Goal: Obtain resource: Download file/media

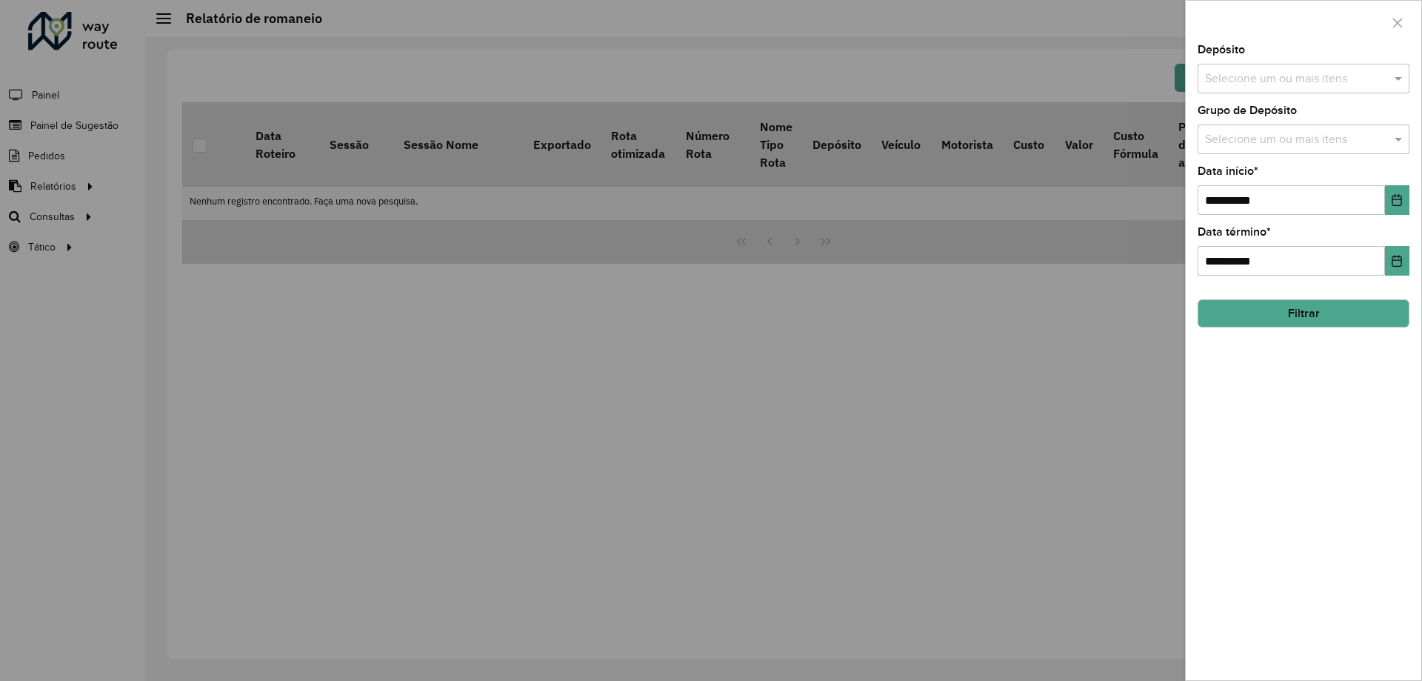
click at [224, 139] on div at bounding box center [711, 340] width 1422 height 681
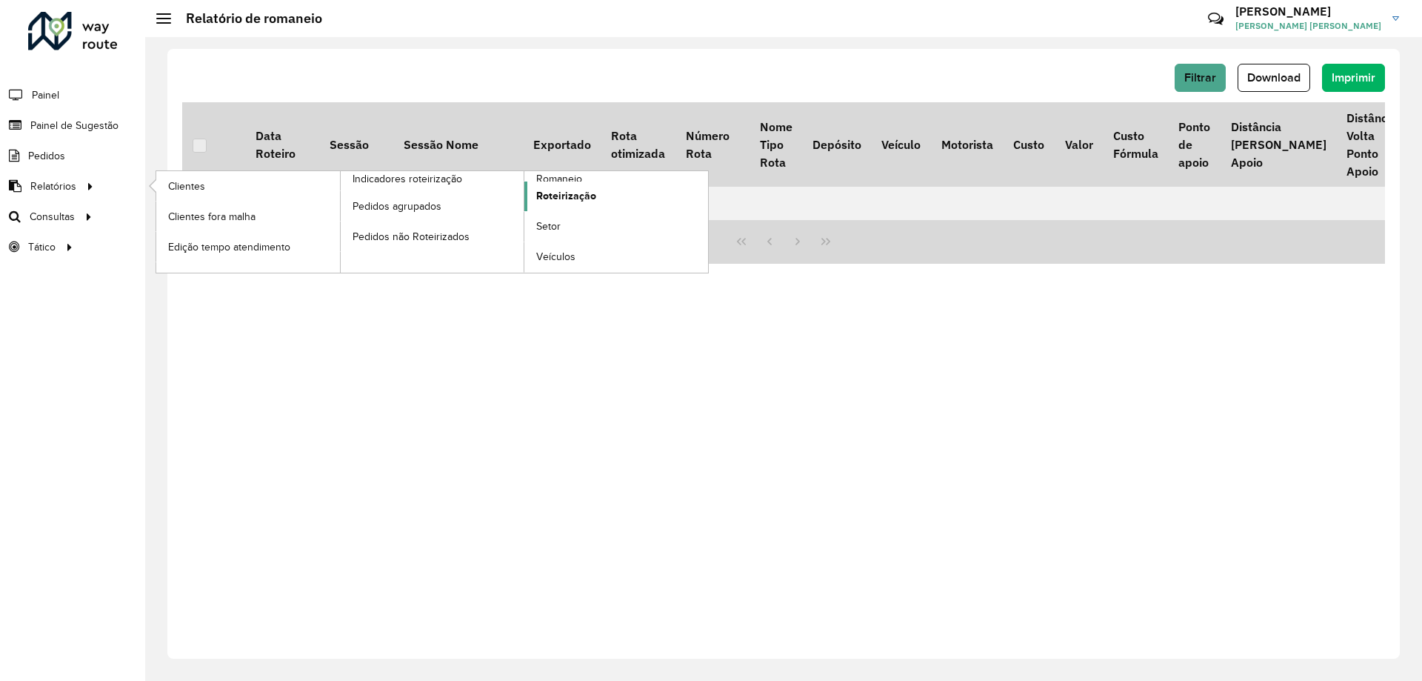
click at [567, 195] on span "Roteirização" at bounding box center [566, 196] width 60 height 16
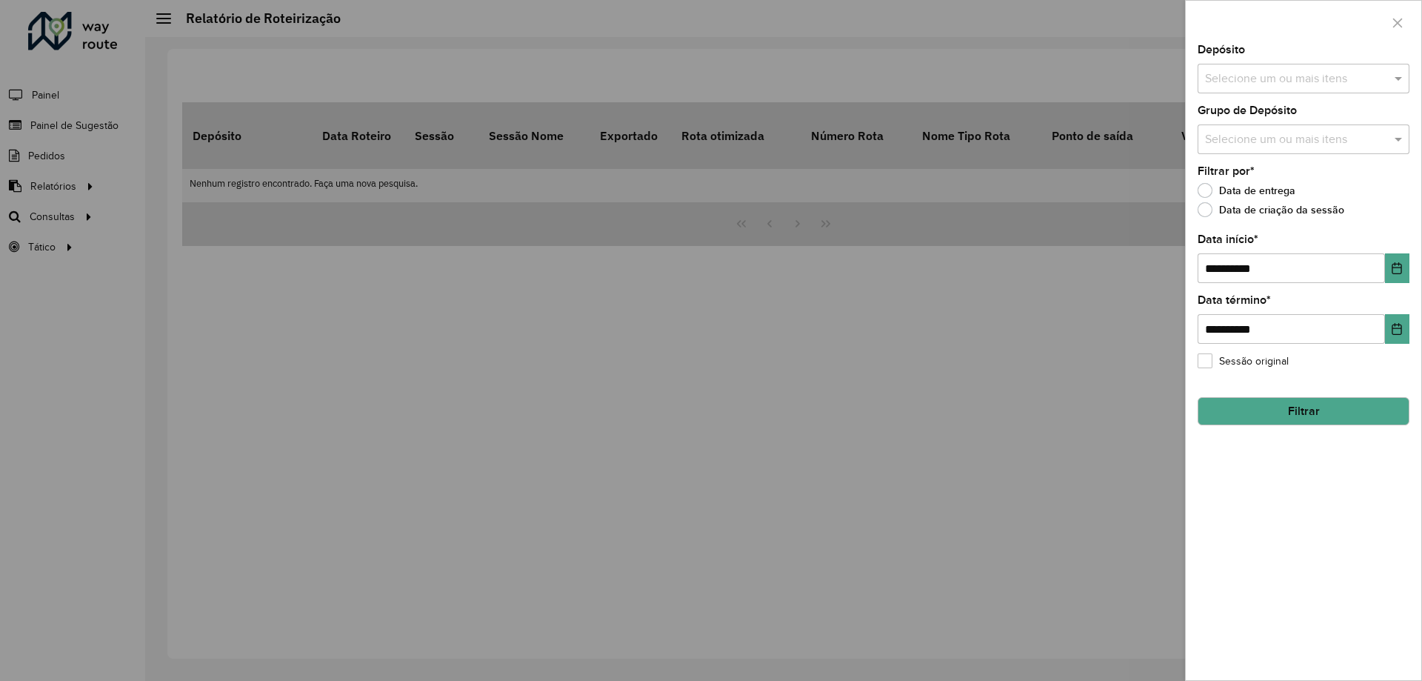
click at [1231, 75] on input "text" at bounding box center [1296, 79] width 190 height 18
click at [1238, 147] on div "CDD [GEOGRAPHIC_DATA]" at bounding box center [1303, 152] width 210 height 25
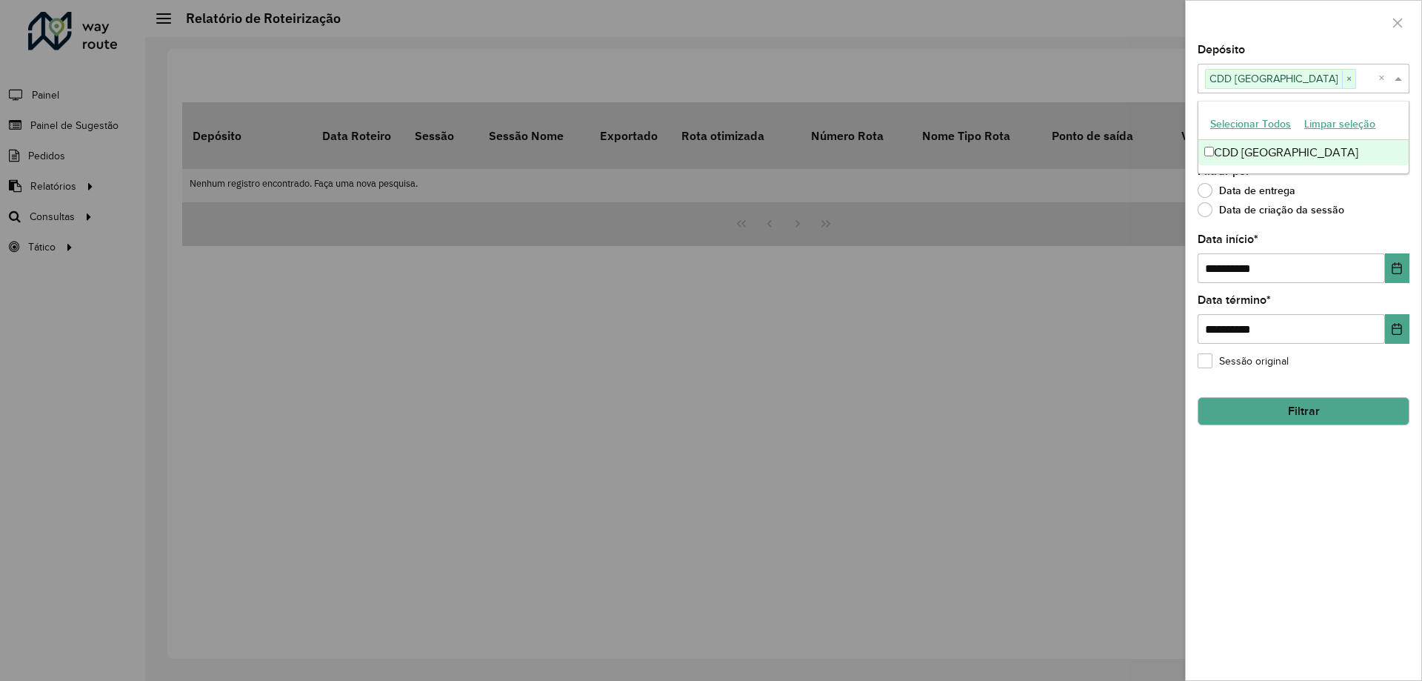
click at [1397, 81] on span at bounding box center [1400, 79] width 19 height 18
click at [1390, 147] on input "text" at bounding box center [1296, 140] width 190 height 18
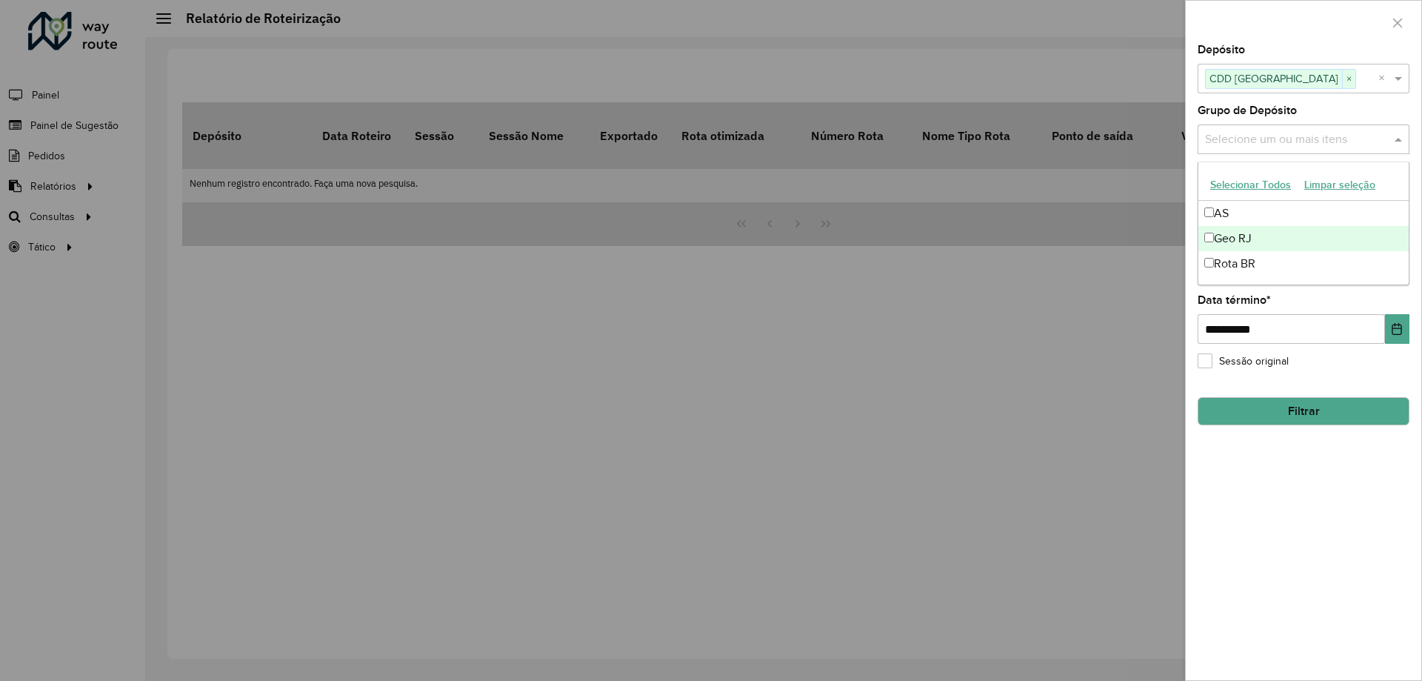
click at [1241, 230] on div "Geo RJ" at bounding box center [1303, 238] width 210 height 25
click at [1400, 140] on span at bounding box center [1400, 139] width 19 height 18
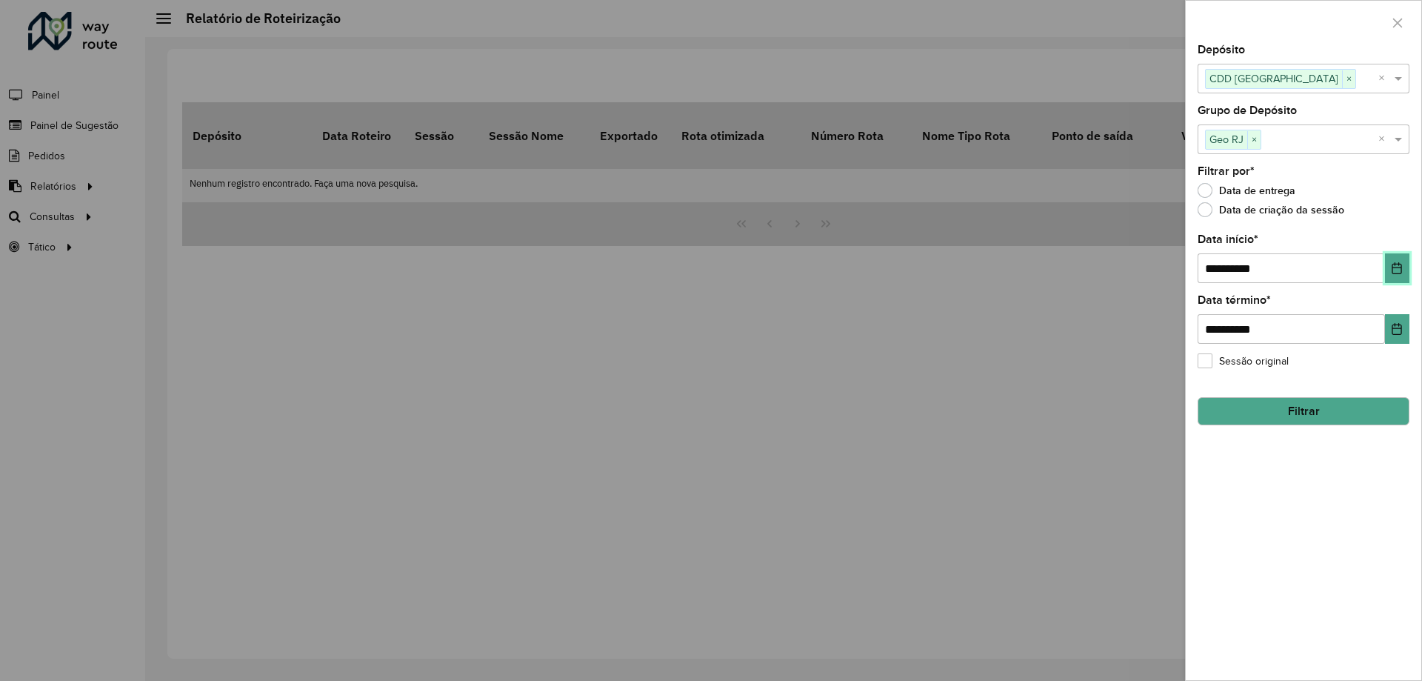
click at [1402, 261] on button "Choose Date" at bounding box center [1397, 268] width 24 height 30
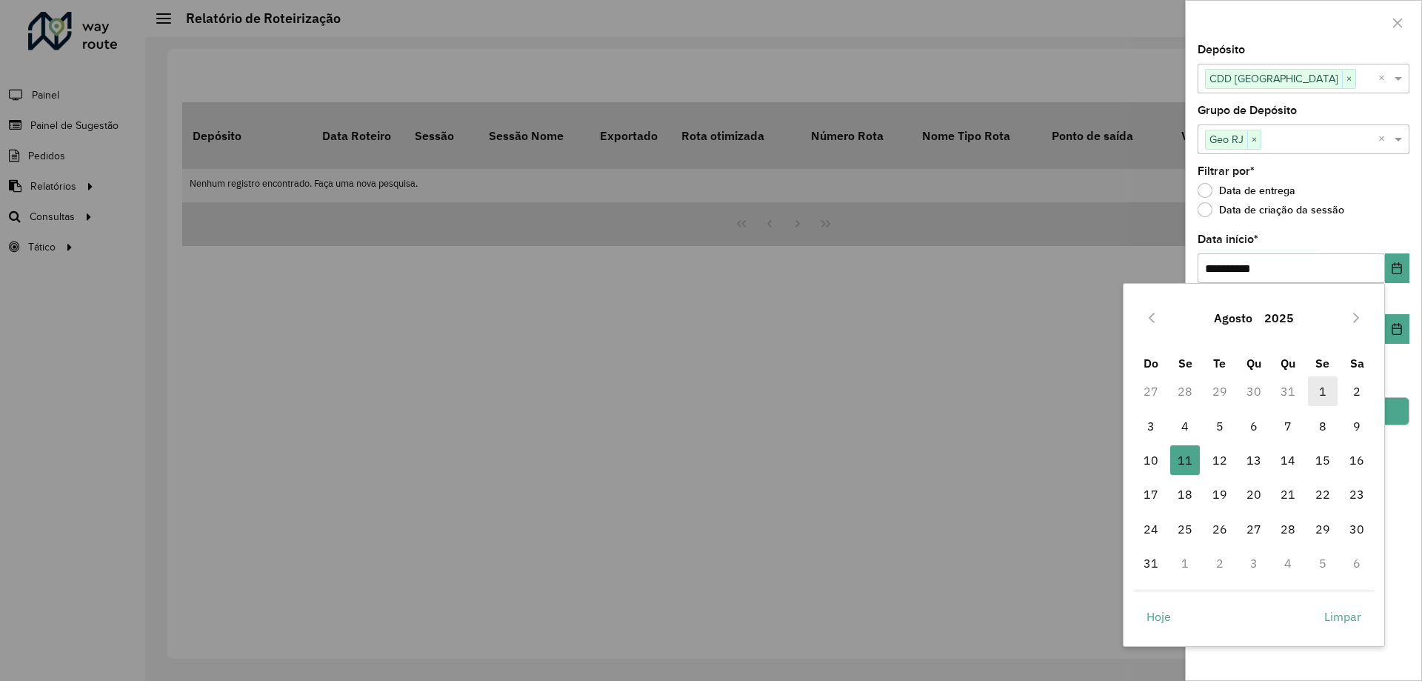
click at [1324, 392] on span "1" at bounding box center [1323, 391] width 30 height 30
type input "**********"
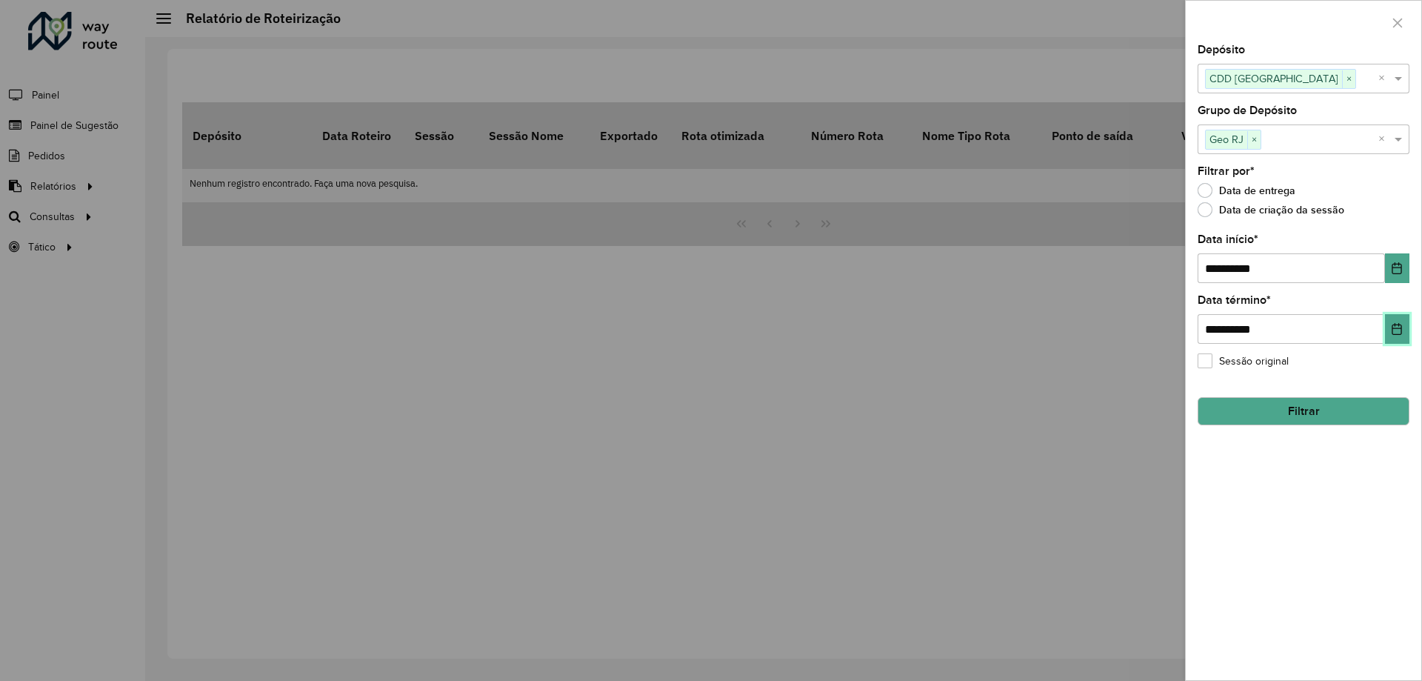
click at [1389, 327] on button "Choose Date" at bounding box center [1397, 329] width 24 height 30
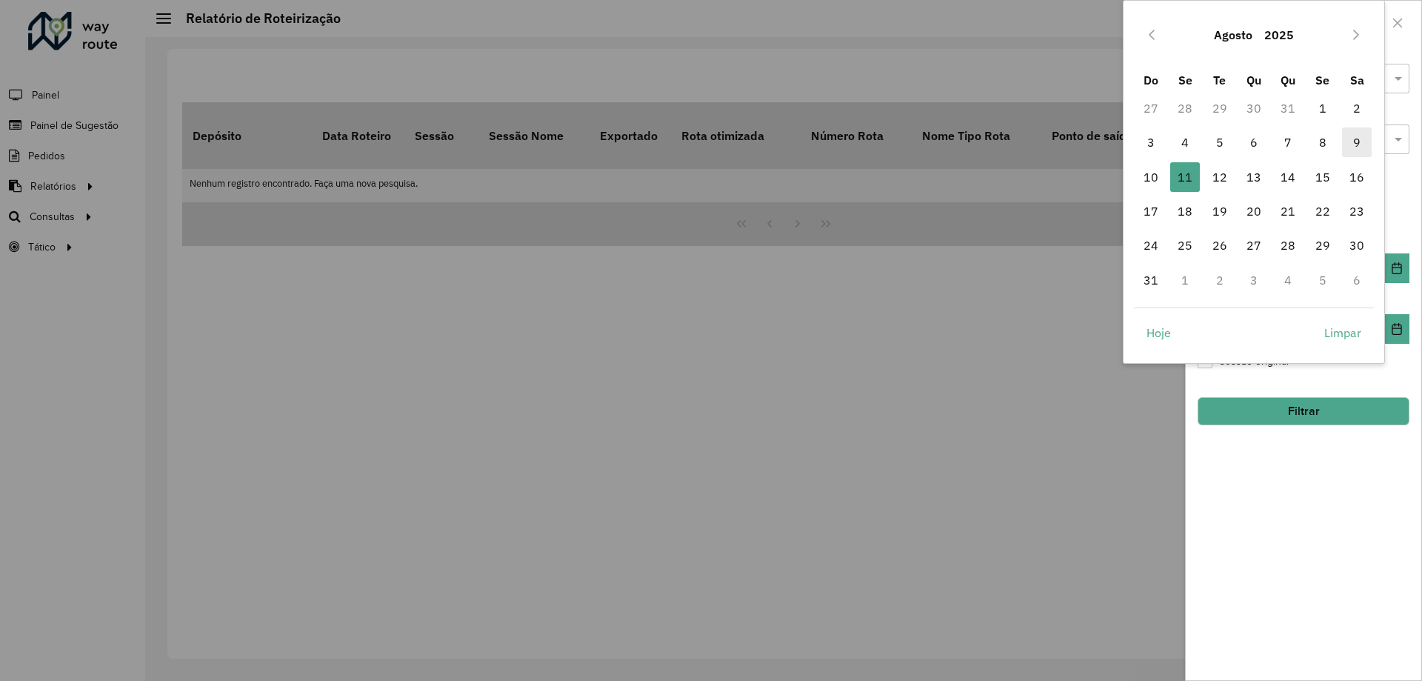
click at [1358, 143] on span "9" at bounding box center [1357, 142] width 30 height 30
type input "**********"
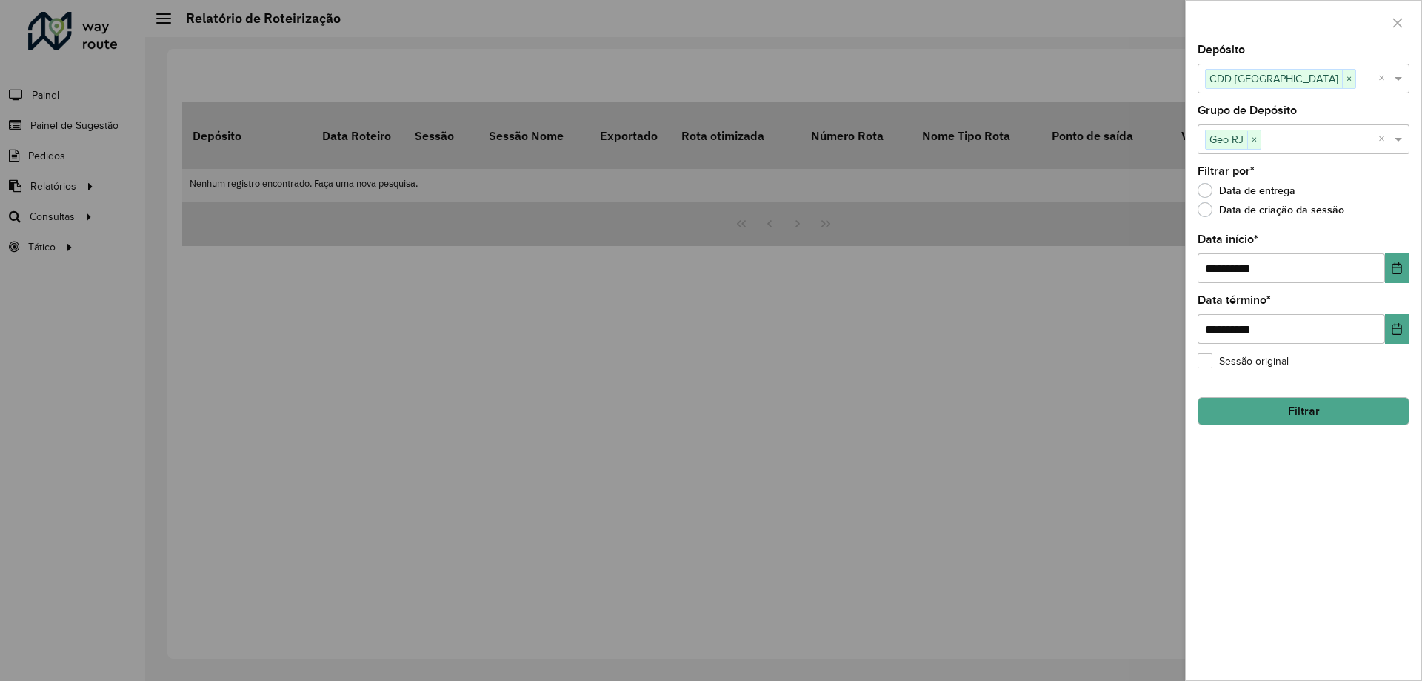
click at [1334, 402] on button "Filtrar" at bounding box center [1304, 411] width 212 height 28
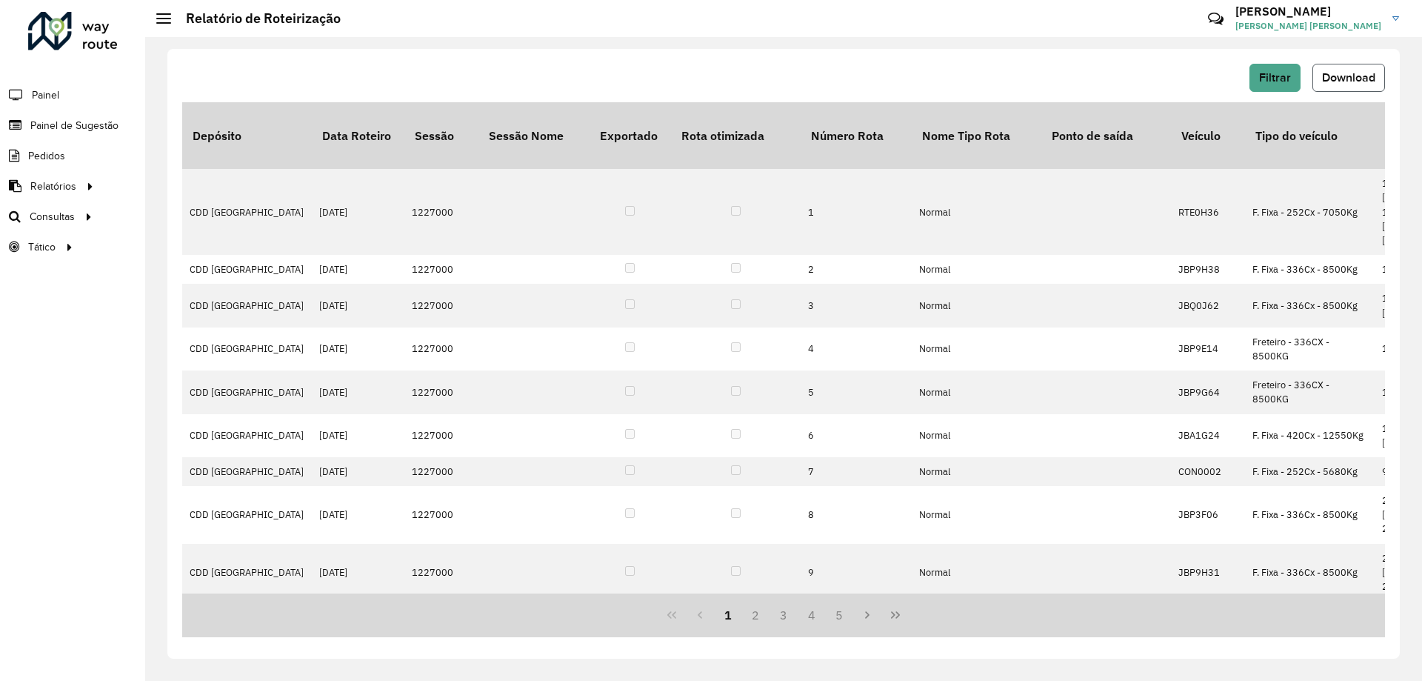
click at [1345, 79] on span "Download" at bounding box center [1348, 77] width 53 height 13
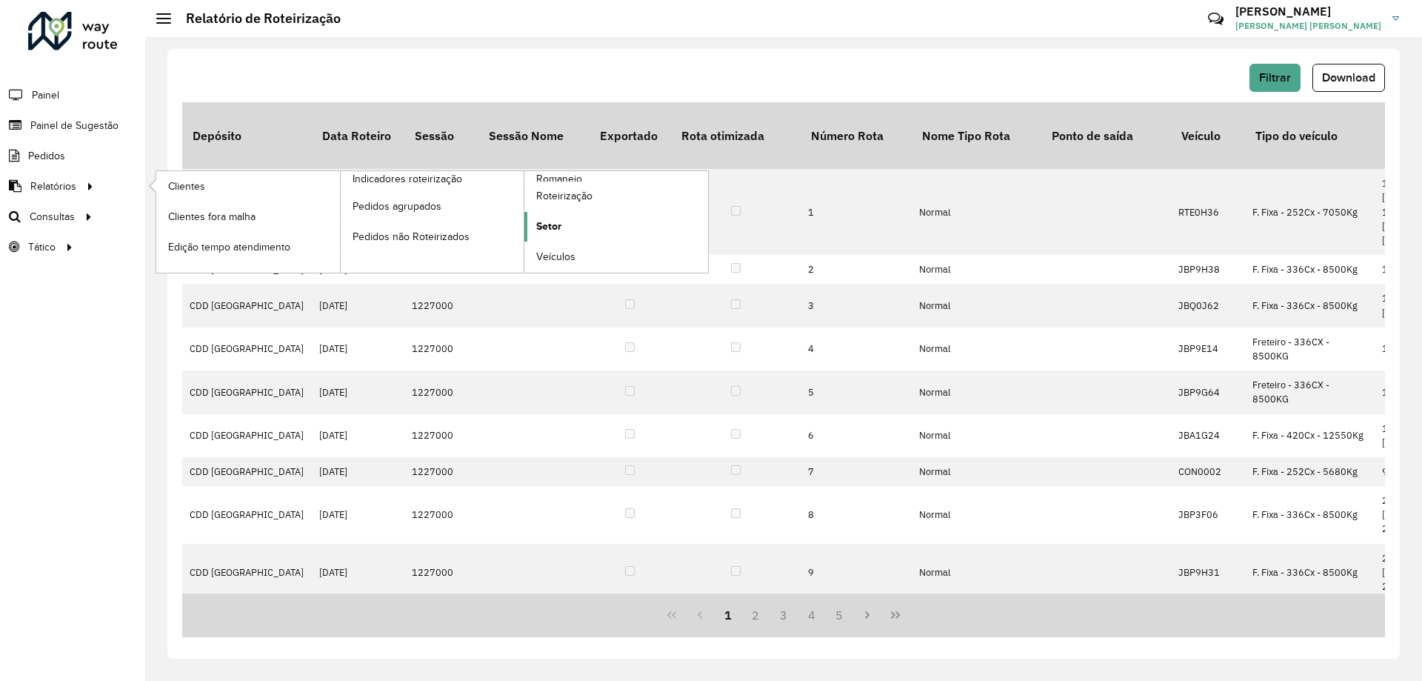
click at [547, 221] on span "Setor" at bounding box center [548, 227] width 25 height 16
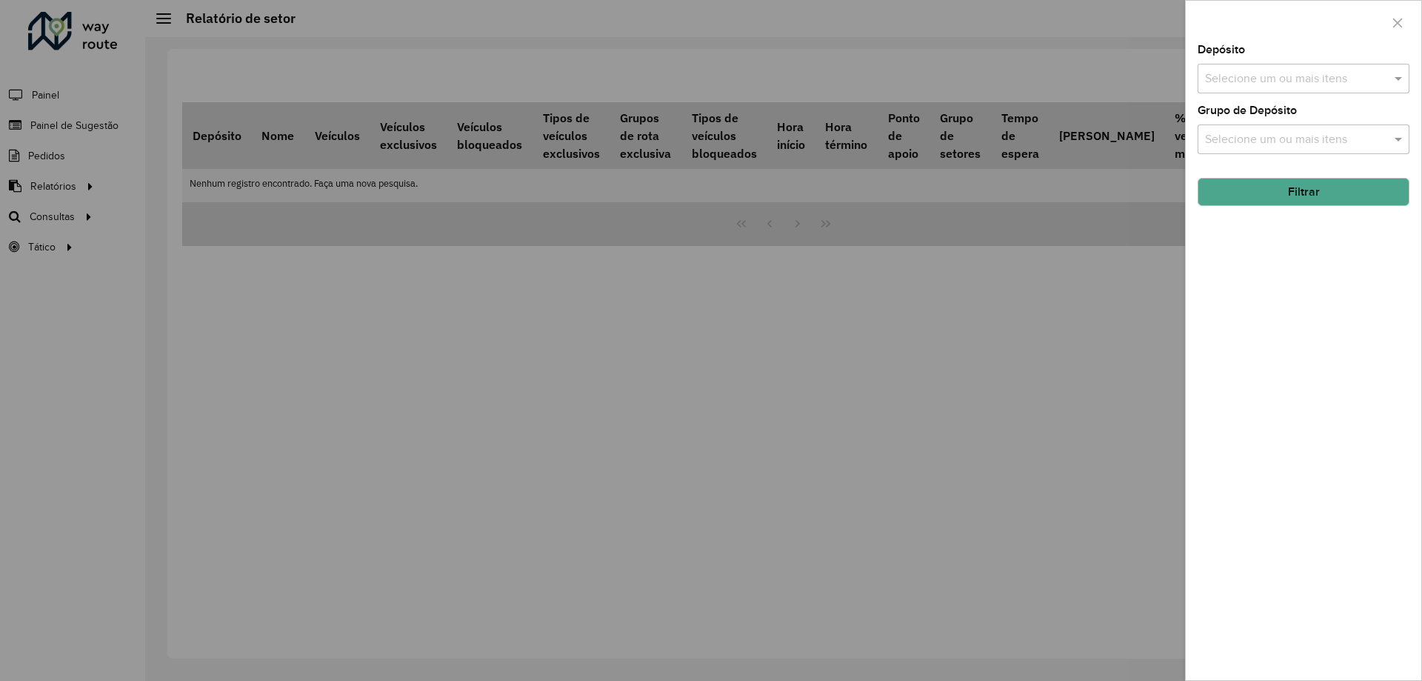
click at [1211, 90] on div "Selecione um ou mais itens" at bounding box center [1304, 79] width 212 height 30
click at [1232, 146] on div "CDD [GEOGRAPHIC_DATA]" at bounding box center [1303, 152] width 210 height 25
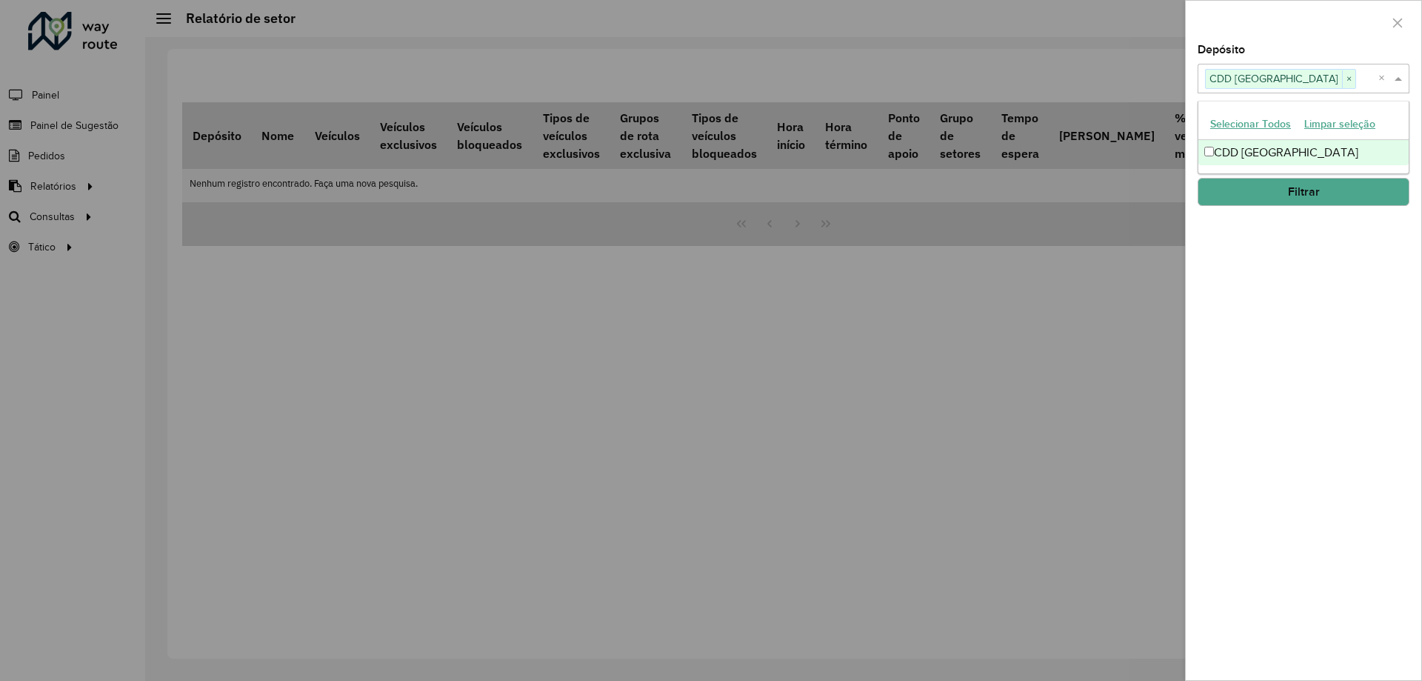
click at [1401, 76] on span at bounding box center [1400, 79] width 19 height 18
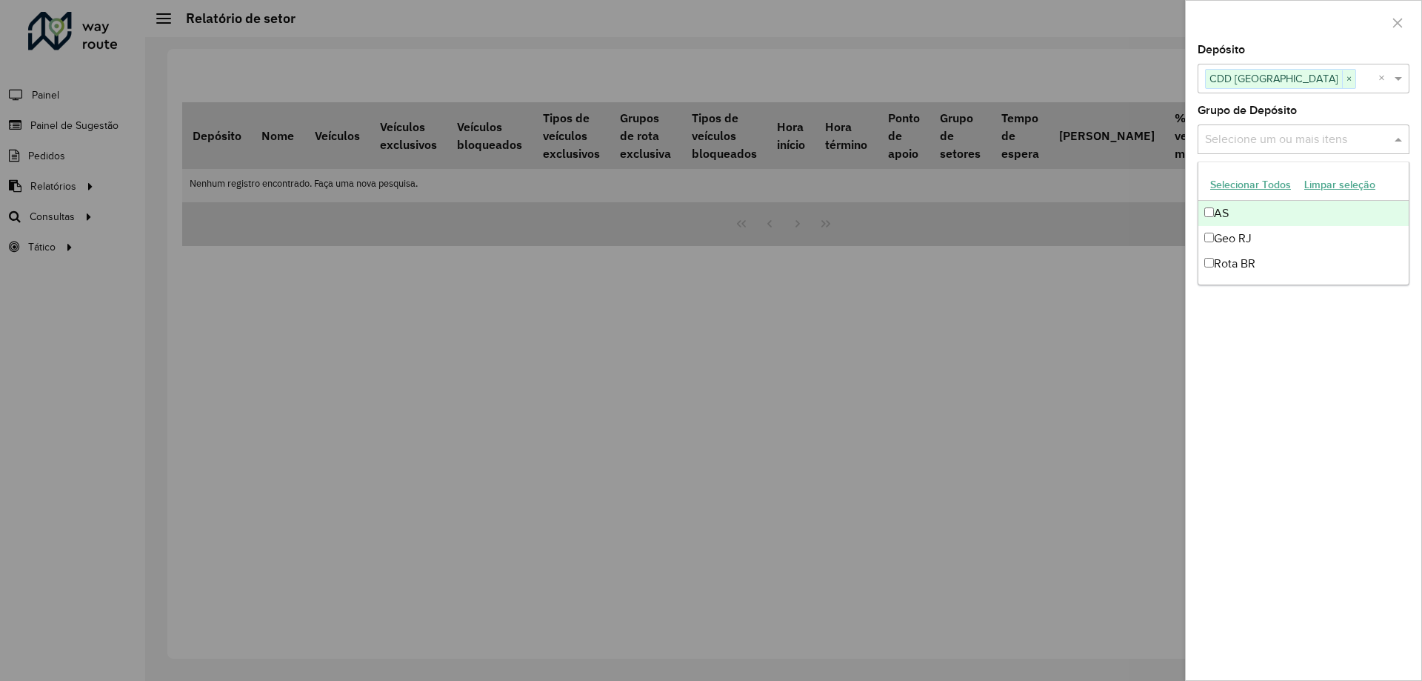
drag, startPoint x: 1358, startPoint y: 135, endPoint x: 1341, endPoint y: 161, distance: 31.0
click at [1358, 136] on input "text" at bounding box center [1296, 140] width 190 height 18
click at [1249, 233] on div "Geo RJ" at bounding box center [1303, 238] width 210 height 25
click at [1400, 119] on div "Grupo de Depósito Selecione um ou mais itens Geo RJ × ×" at bounding box center [1304, 129] width 212 height 49
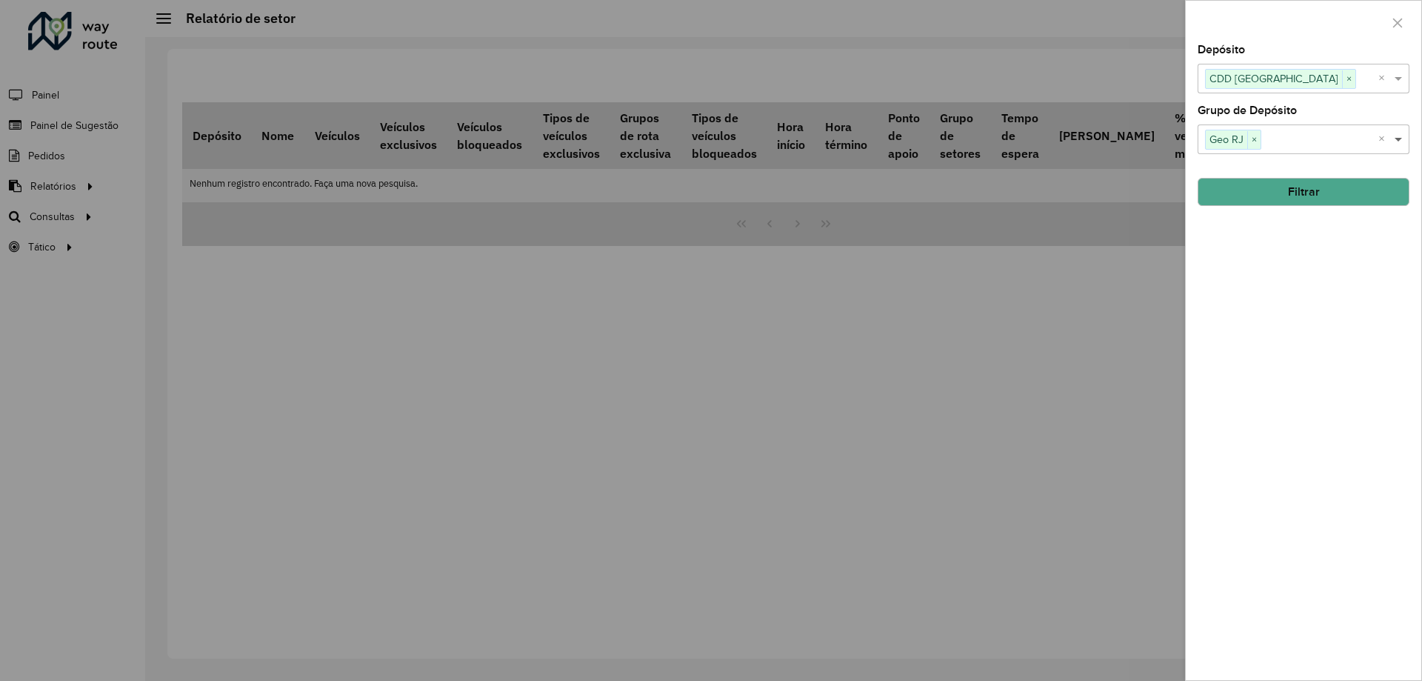
click at [1404, 133] on span at bounding box center [1400, 139] width 19 height 18
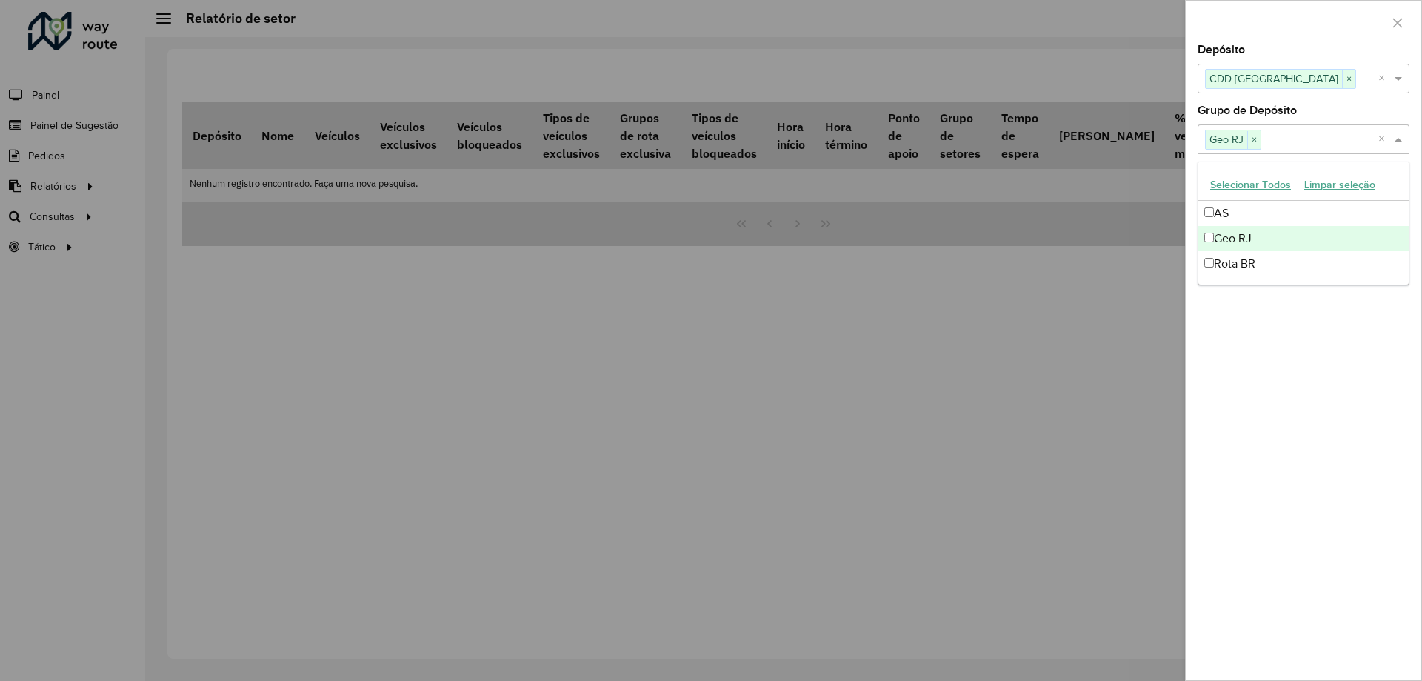
click at [1403, 139] on span at bounding box center [1400, 139] width 19 height 18
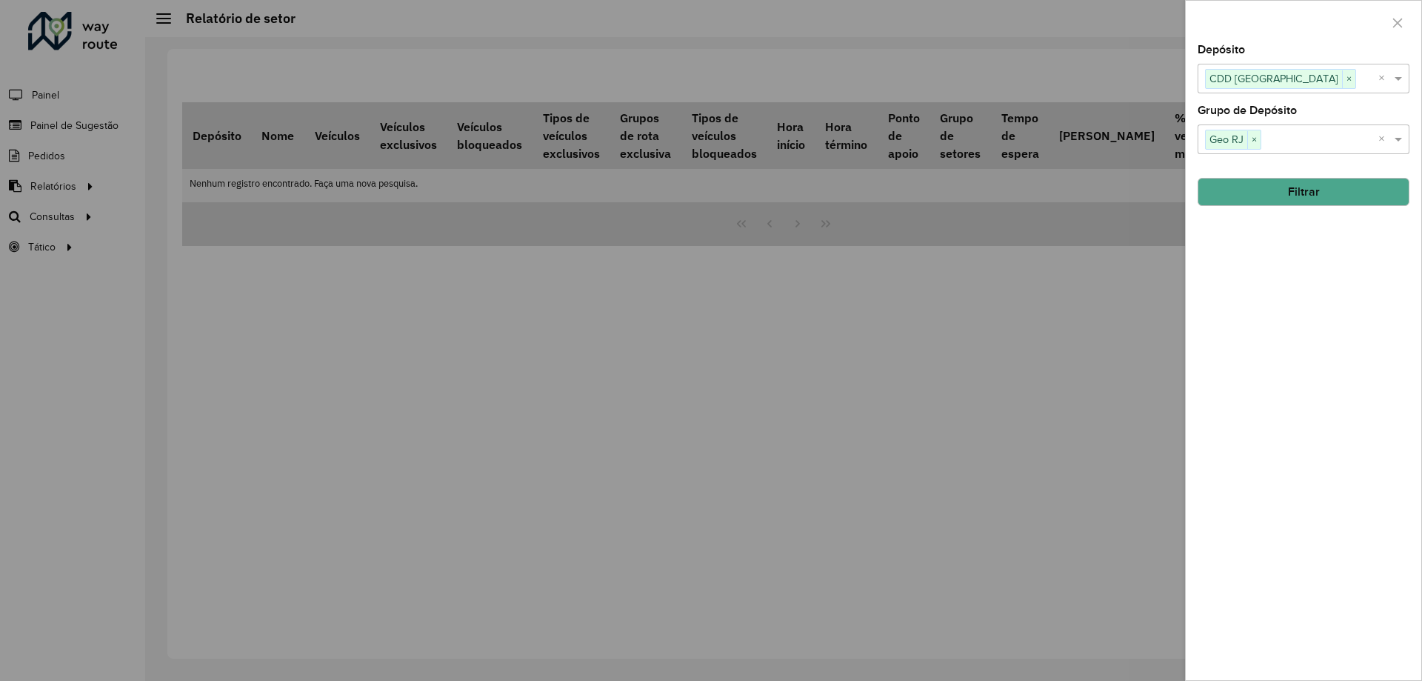
click at [1357, 193] on button "Filtrar" at bounding box center [1304, 192] width 212 height 28
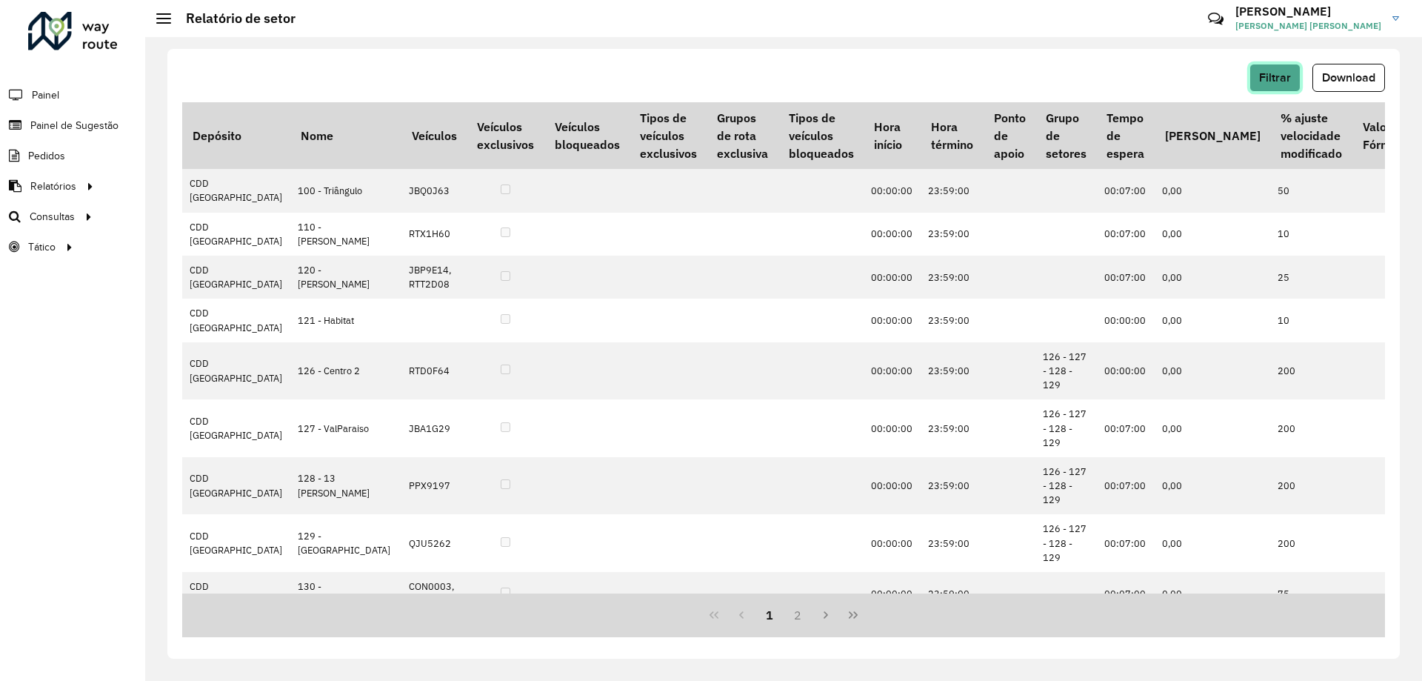
click at [1268, 78] on span "Filtrar" at bounding box center [1275, 77] width 32 height 13
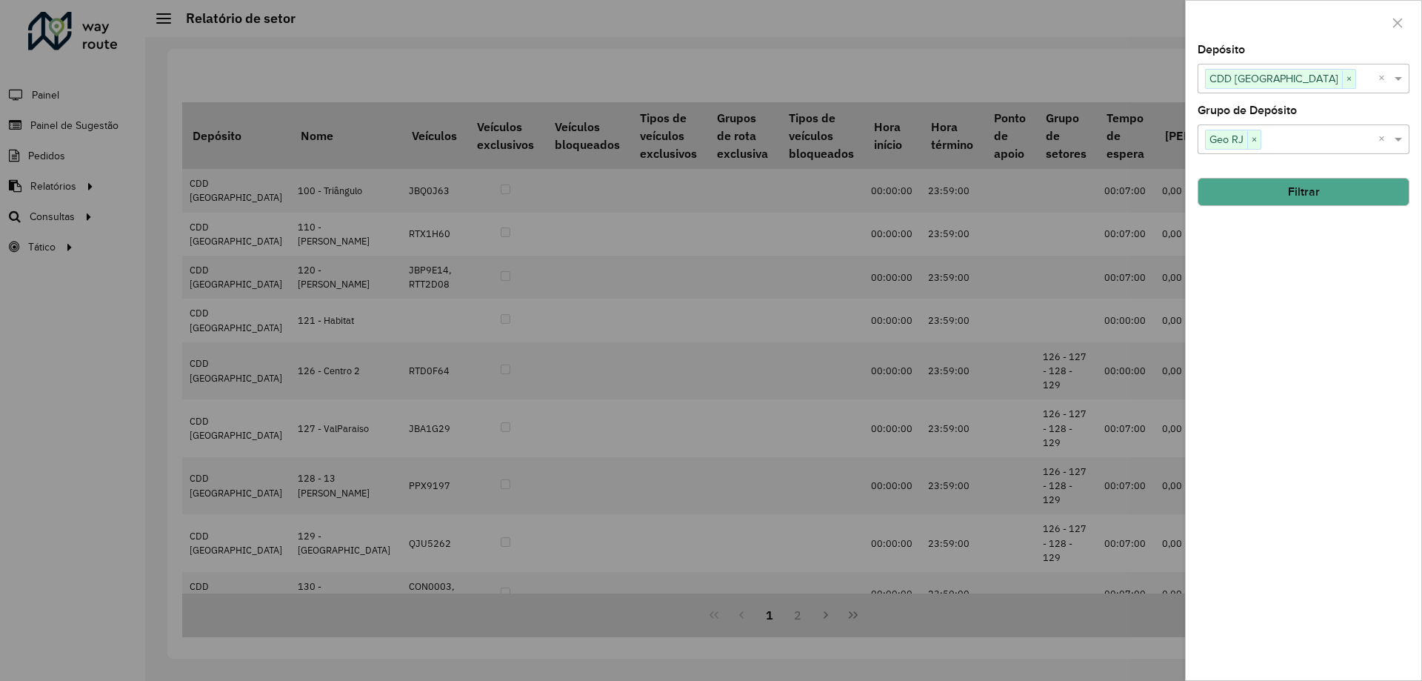
click at [1153, 67] on div at bounding box center [711, 340] width 1422 height 681
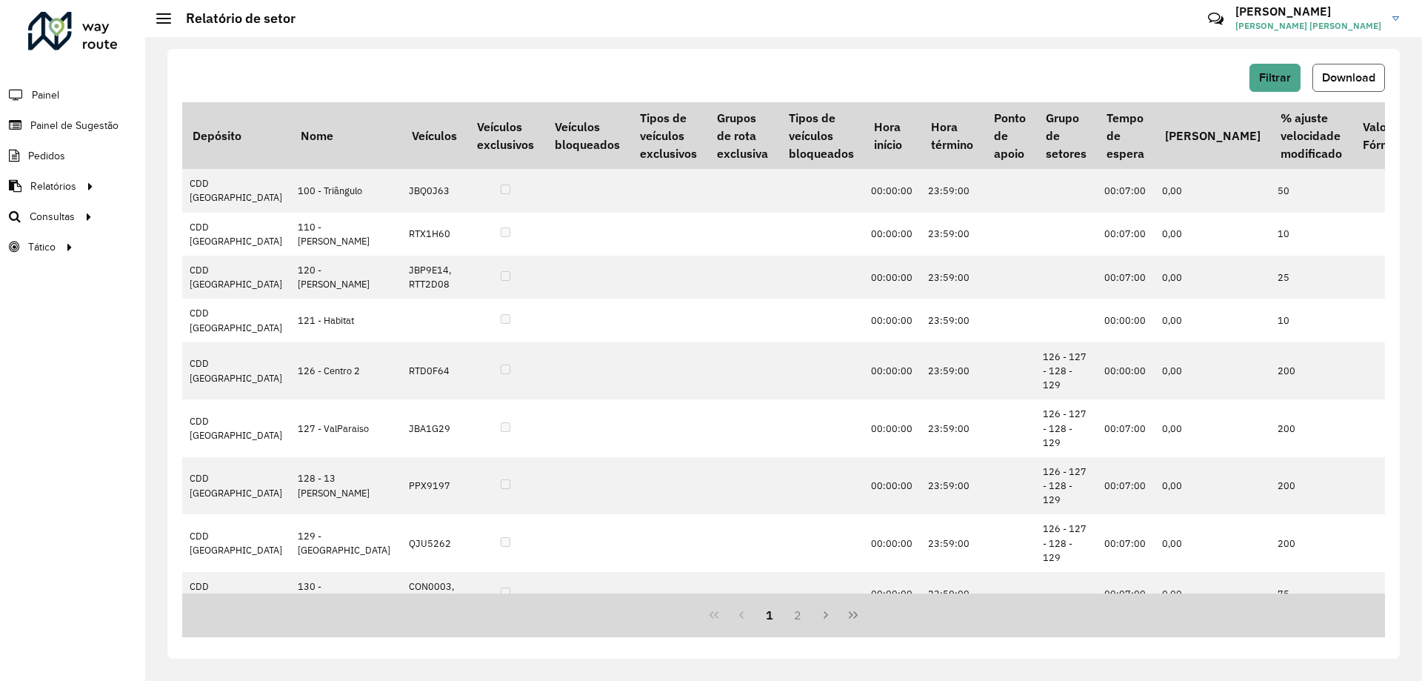
click at [1372, 77] on span "Download" at bounding box center [1348, 77] width 53 height 13
